Goal: Information Seeking & Learning: Learn about a topic

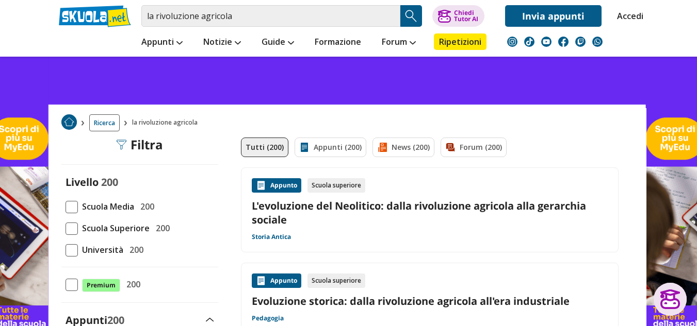
click at [378, 205] on link "L'evoluzione del Neolitico: dalla rivoluzione agricola alla gerarchia sociale" at bounding box center [430, 213] width 356 height 28
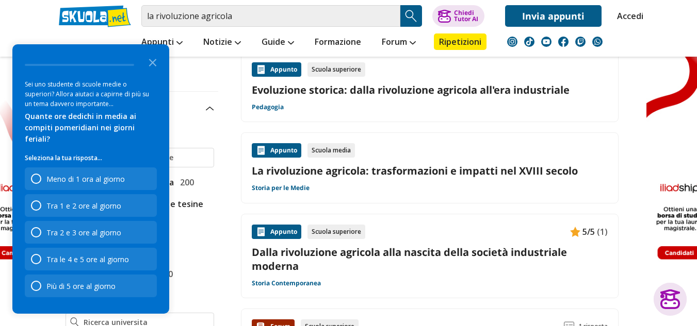
scroll to position [227, 0]
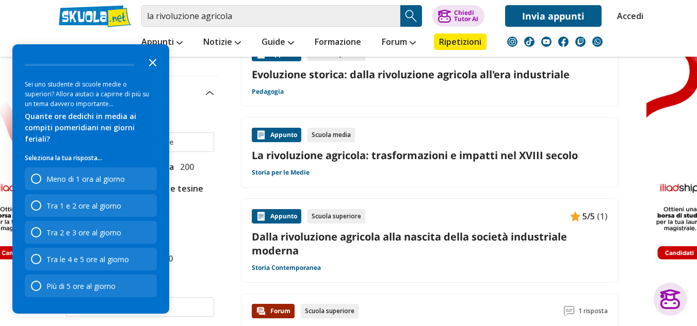
click at [151, 72] on icon "Close the survey" at bounding box center [152, 62] width 21 height 21
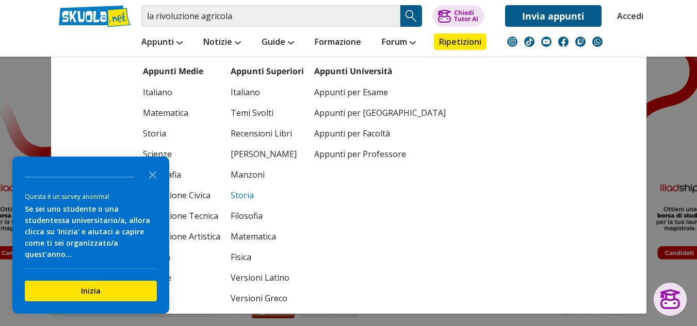
click at [241, 199] on link "Storia" at bounding box center [267, 195] width 73 height 21
